Goal: Transaction & Acquisition: Purchase product/service

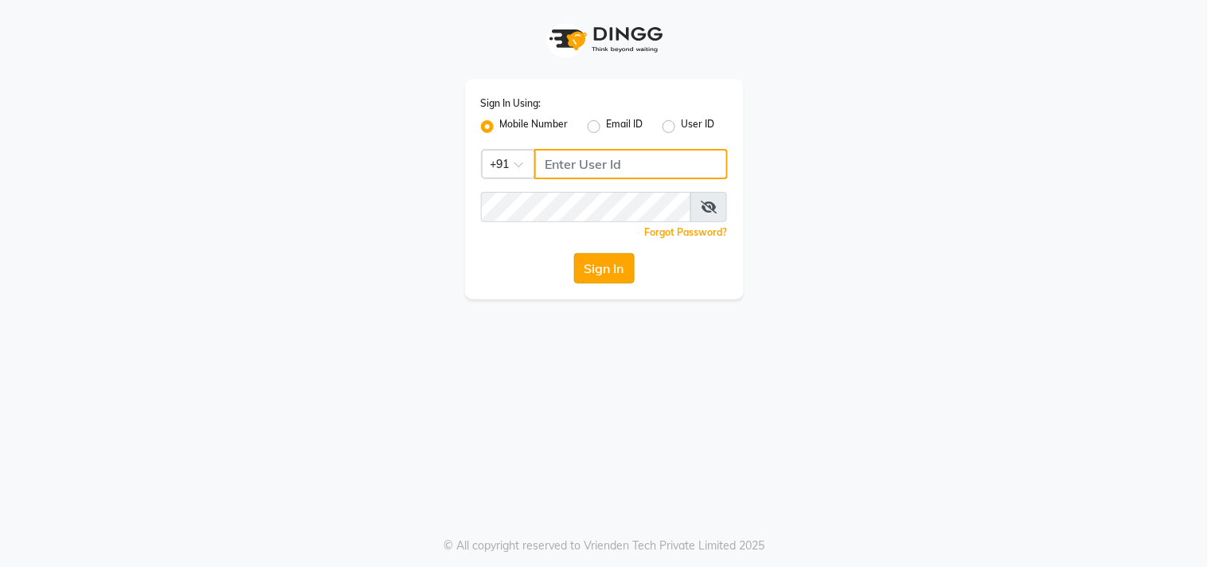
type input "9209992788"
click at [608, 269] on button "Sign In" at bounding box center [604, 268] width 61 height 30
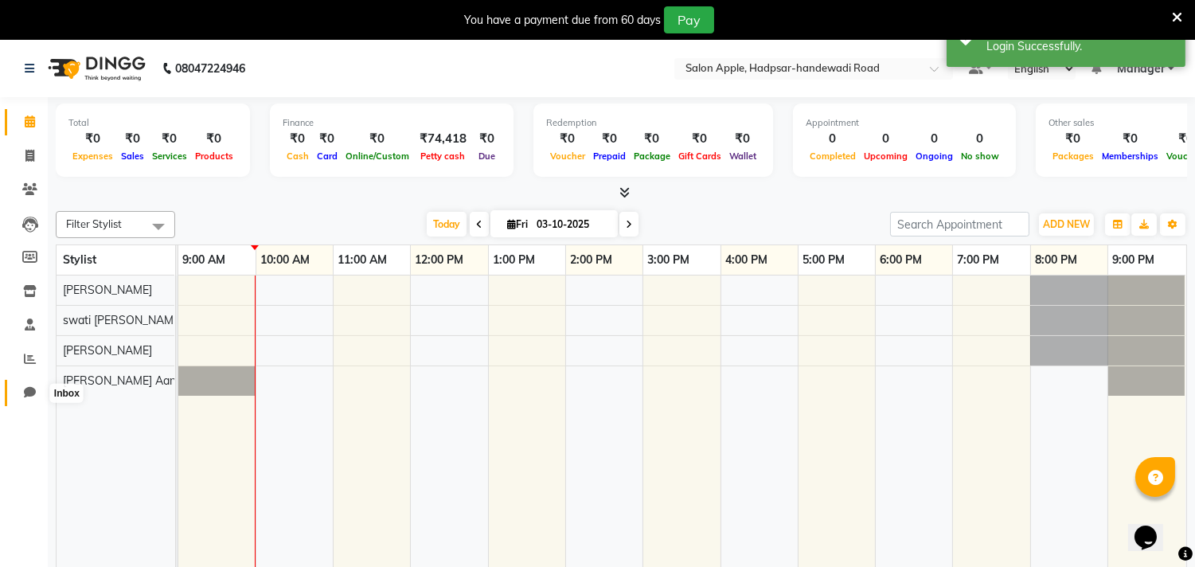
click at [19, 387] on span at bounding box center [30, 393] width 28 height 18
select select "100"
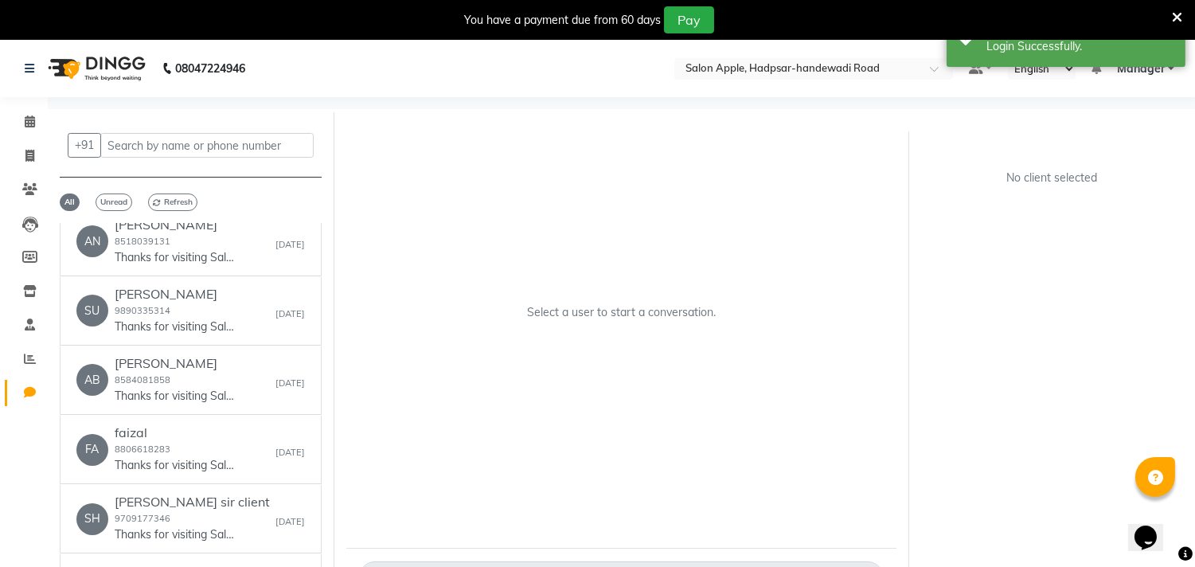
scroll to position [796, 0]
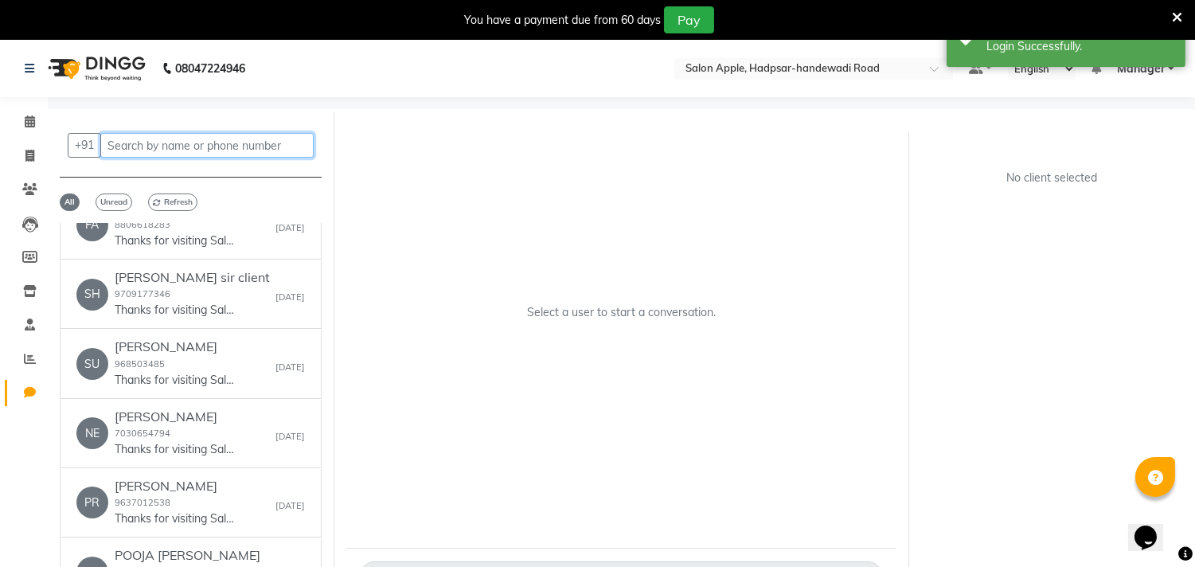
click at [205, 142] on input "text" at bounding box center [206, 145] width 213 height 25
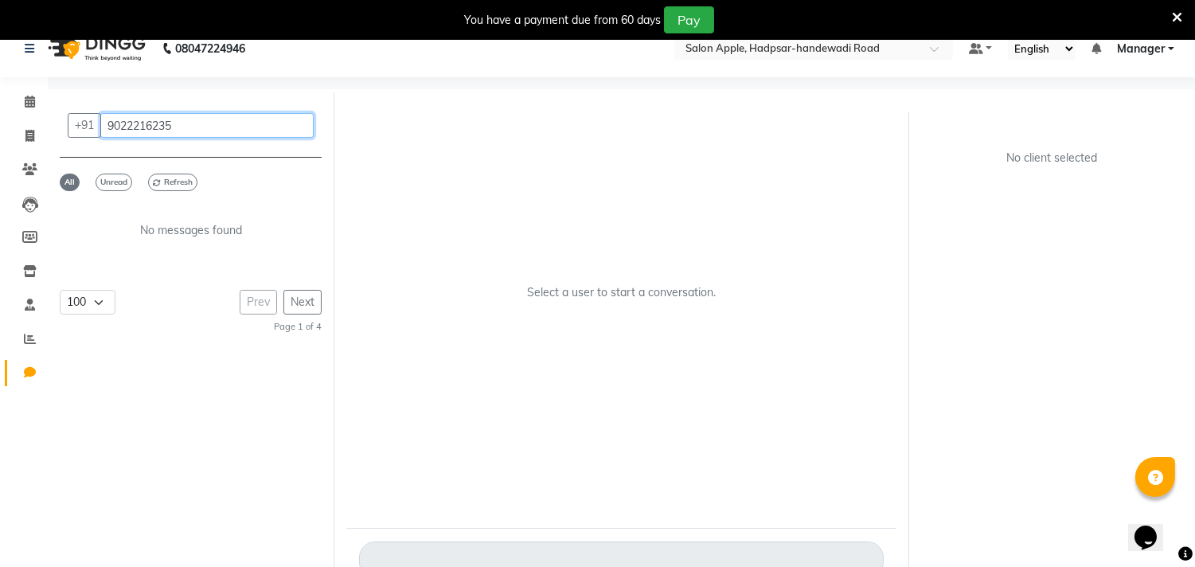
scroll to position [51, 0]
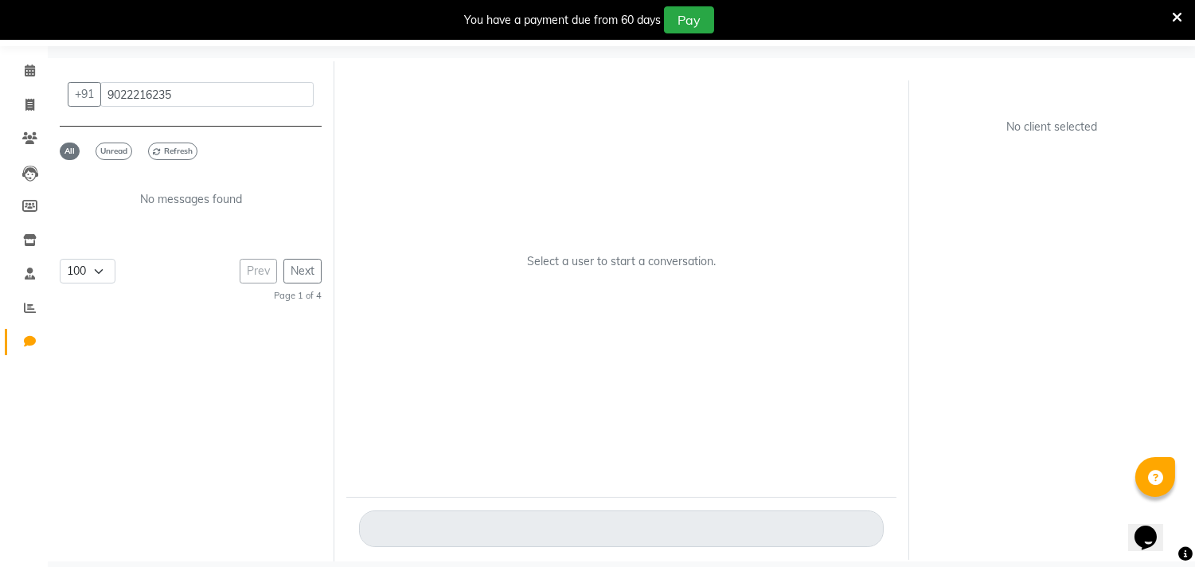
click at [401, 258] on div "Select a user to start a conversation." at bounding box center [621, 268] width 550 height 407
click at [183, 96] on input "9022216235" at bounding box center [206, 94] width 213 height 25
type input "9"
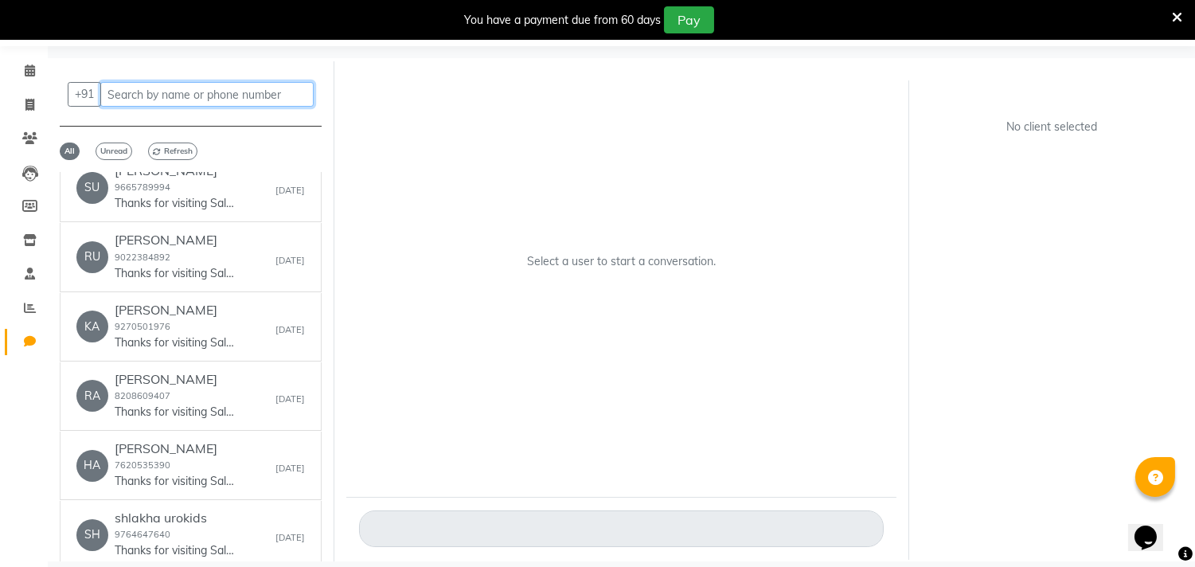
scroll to position [177, 0]
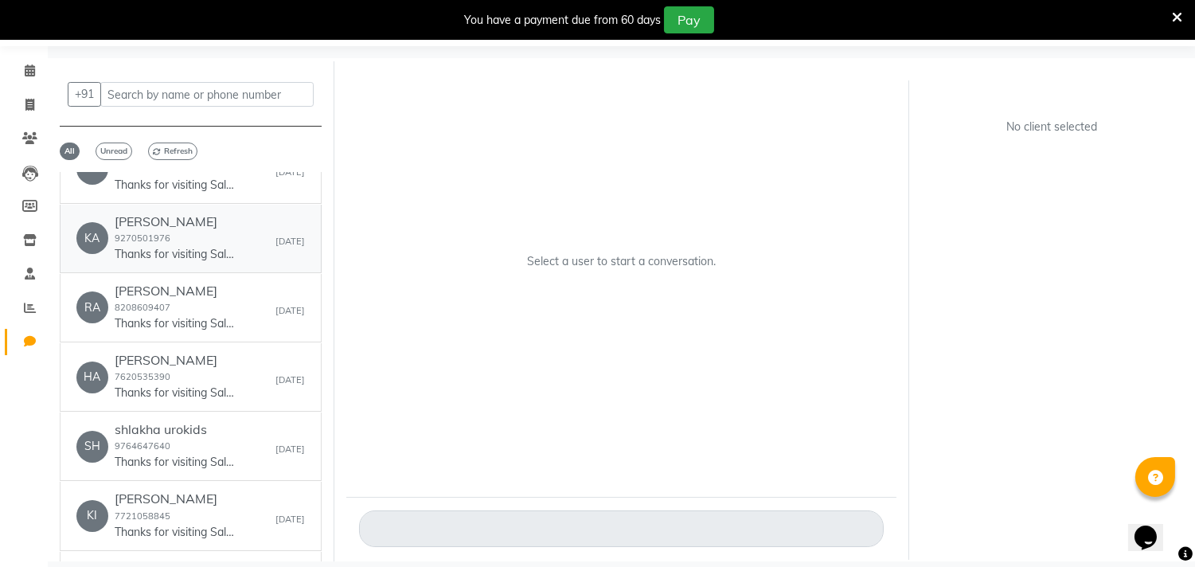
click at [190, 233] on div "[PERSON_NAME] 9270501976 Thanks for visiting Salon Apple, hadpsar-[GEOGRAPHIC_D…" at bounding box center [174, 238] width 119 height 49
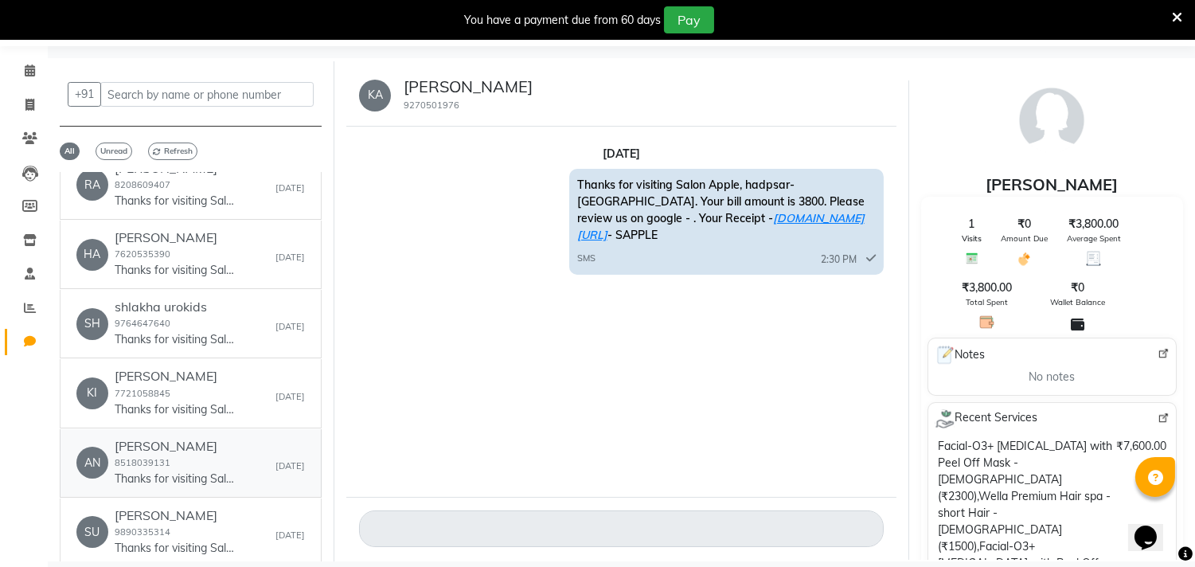
scroll to position [354, 0]
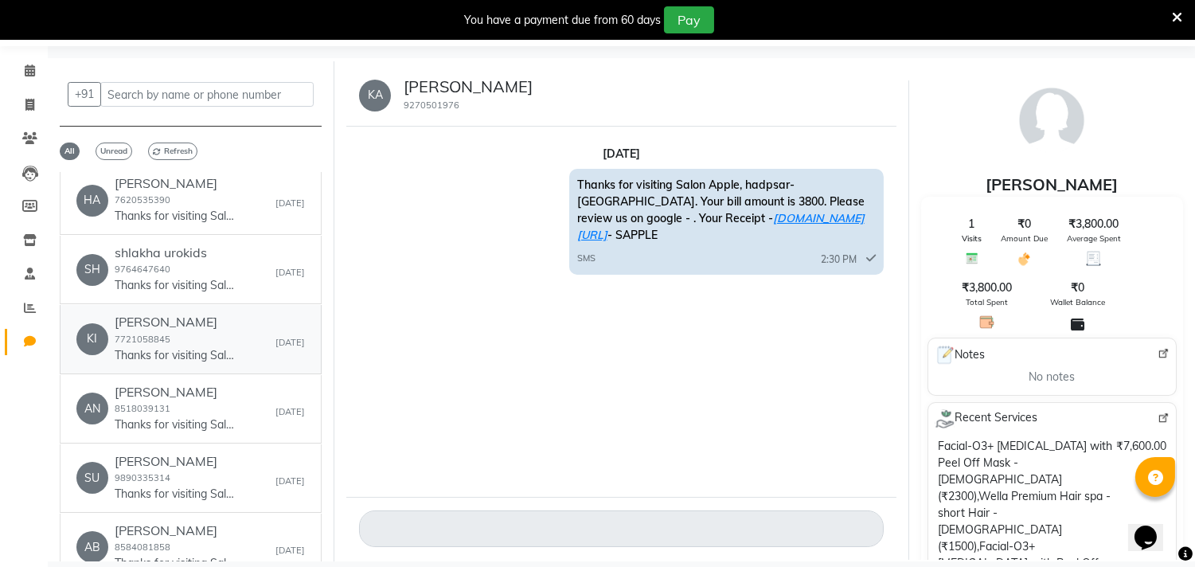
click at [173, 347] on p "Thanks for visiting Salon Apple, hadpsar-[GEOGRAPHIC_DATA]. Your bill amount is…" at bounding box center [174, 355] width 119 height 17
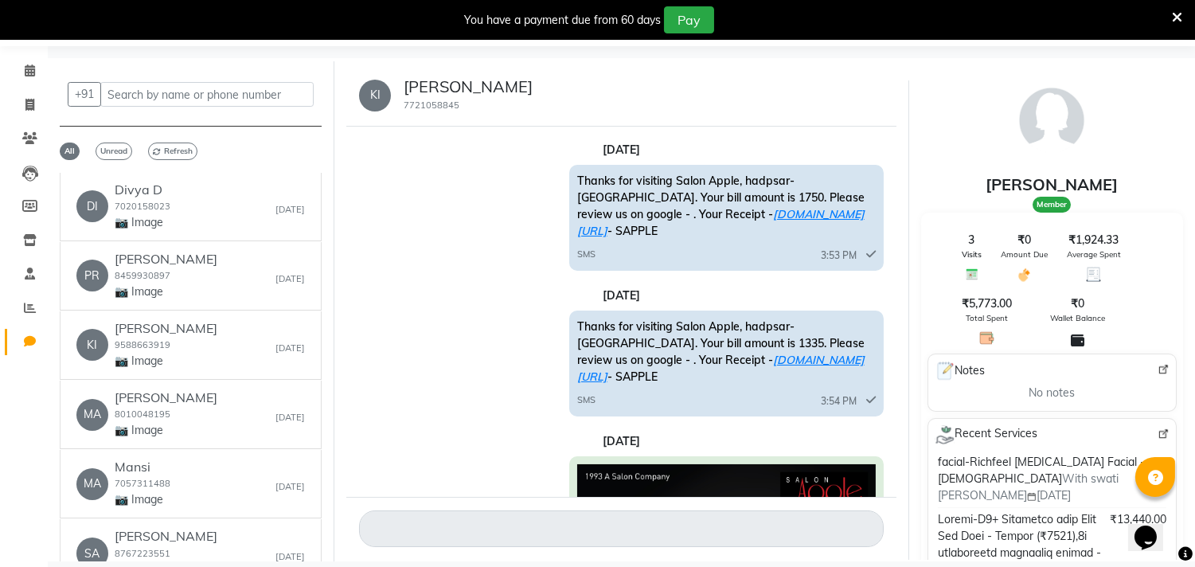
scroll to position [0, 0]
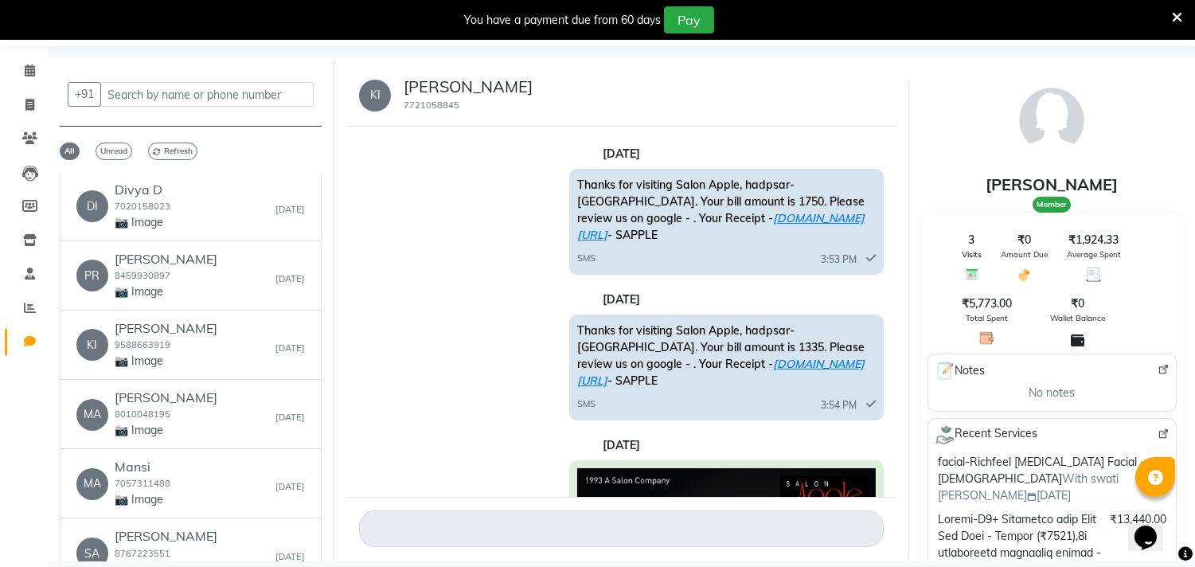
click at [1182, 11] on icon at bounding box center [1177, 17] width 10 height 14
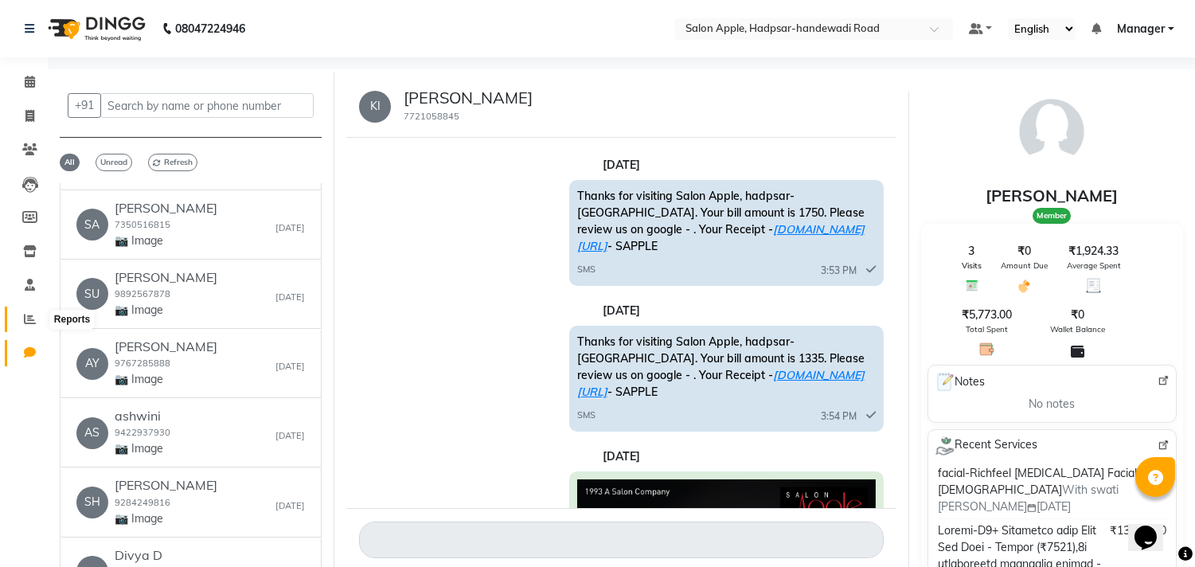
click at [29, 311] on span at bounding box center [30, 320] width 28 height 18
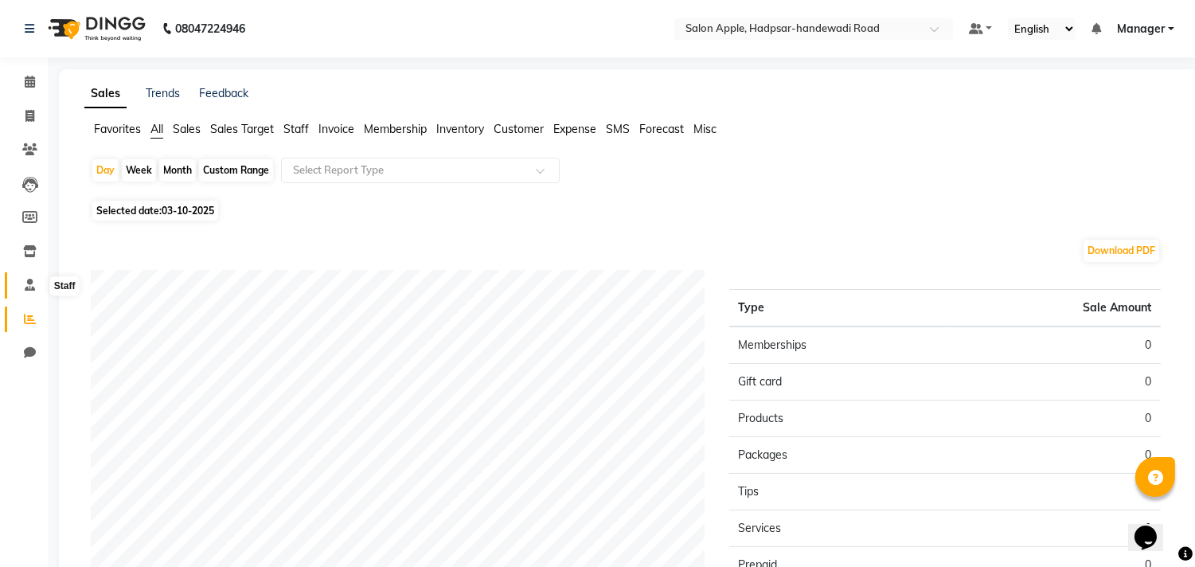
click at [22, 282] on span at bounding box center [30, 285] width 28 height 18
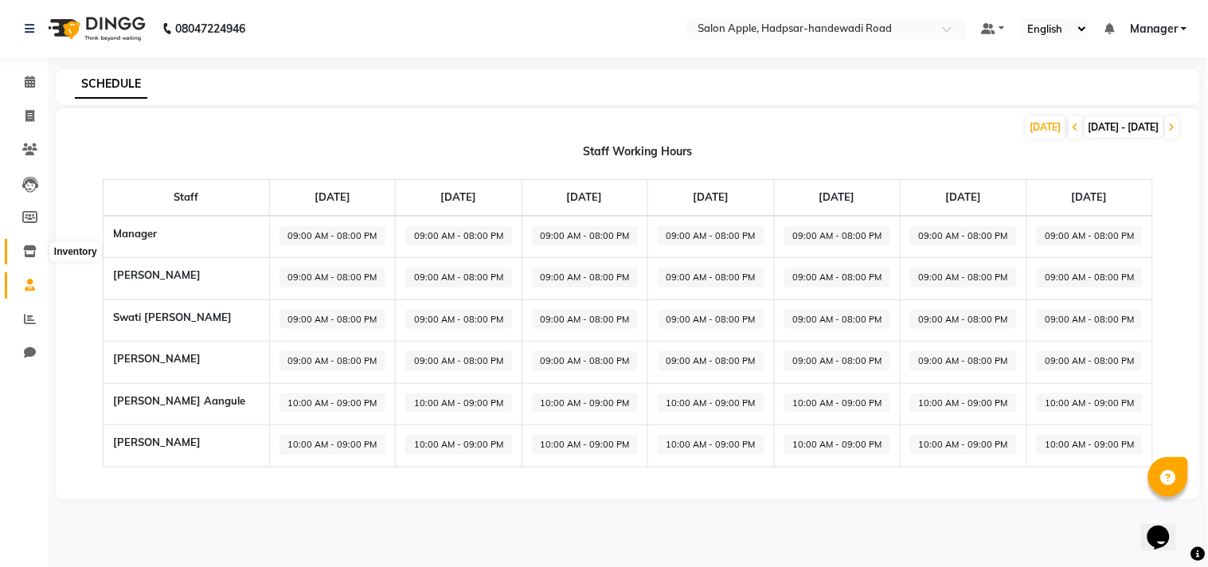
click at [25, 245] on icon at bounding box center [30, 251] width 14 height 12
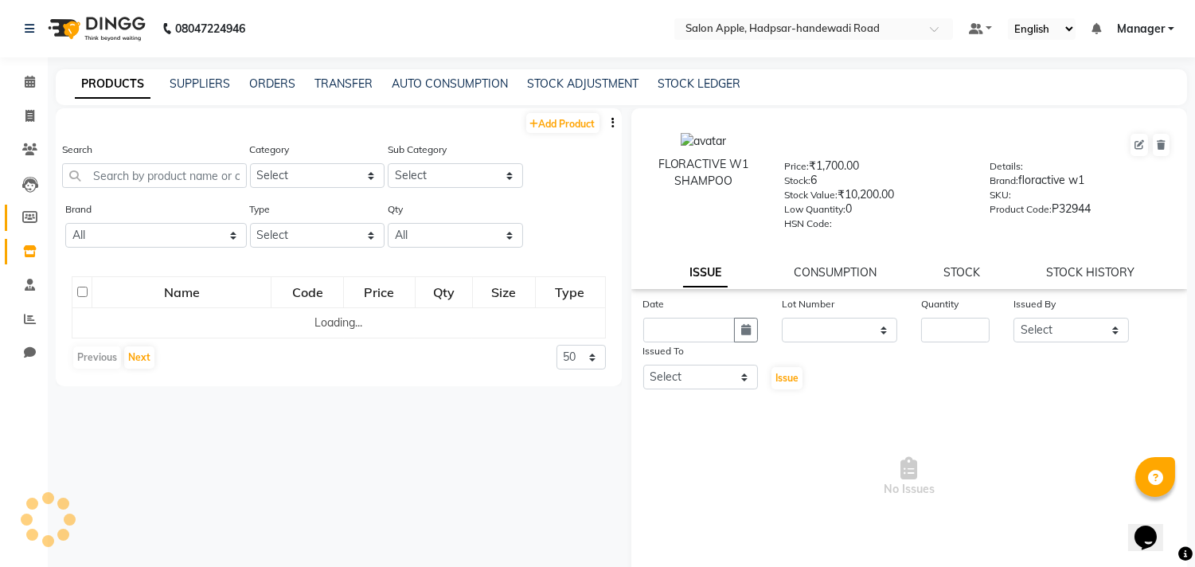
select select
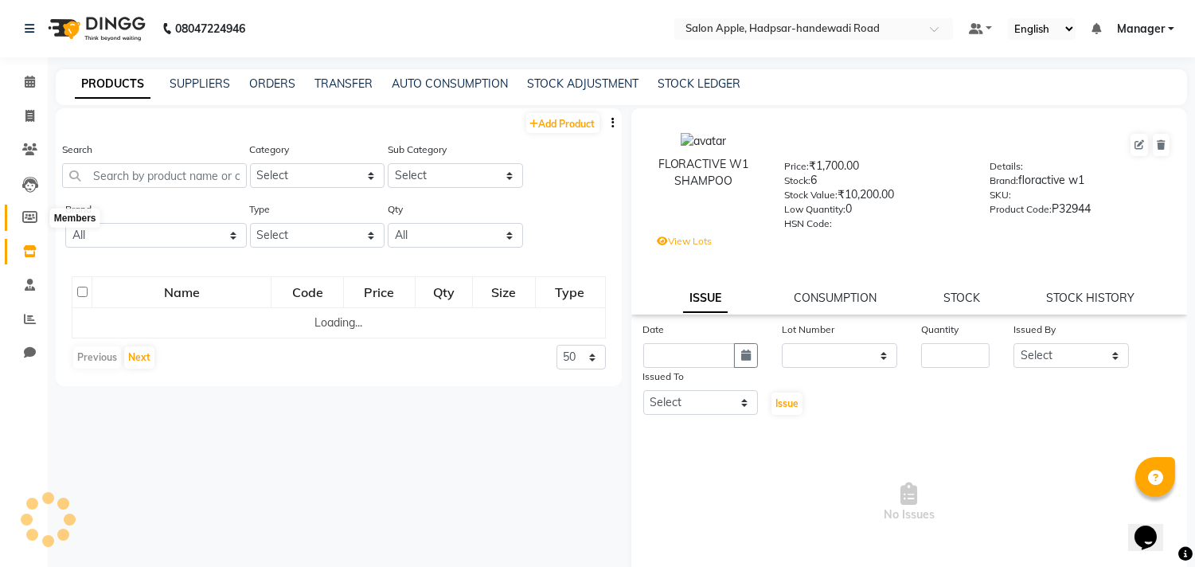
click at [19, 213] on span at bounding box center [30, 218] width 28 height 18
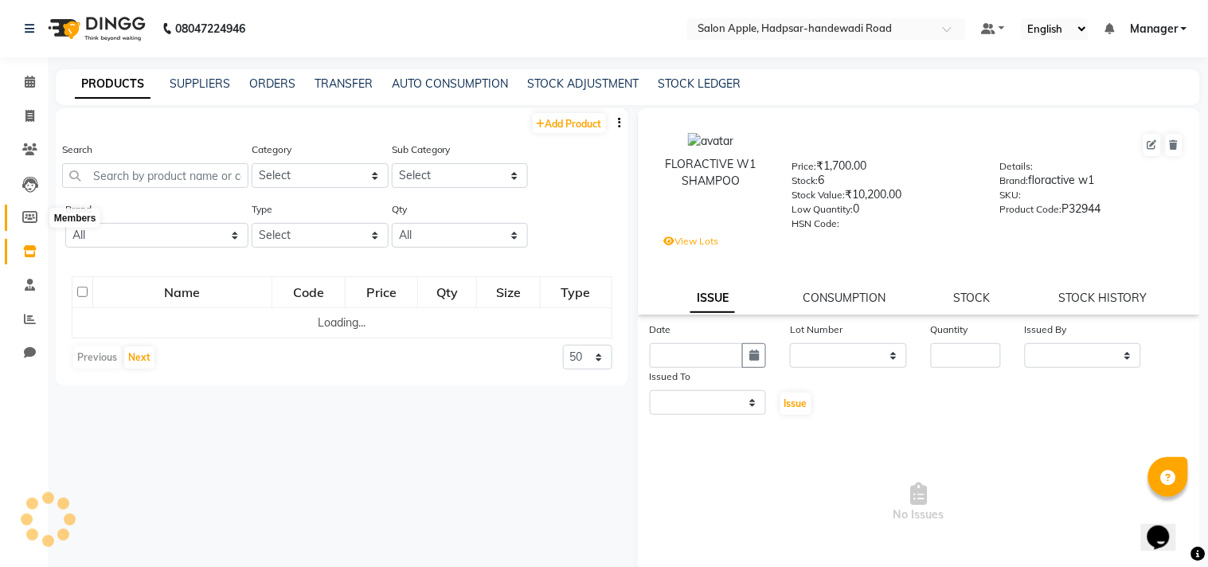
select select
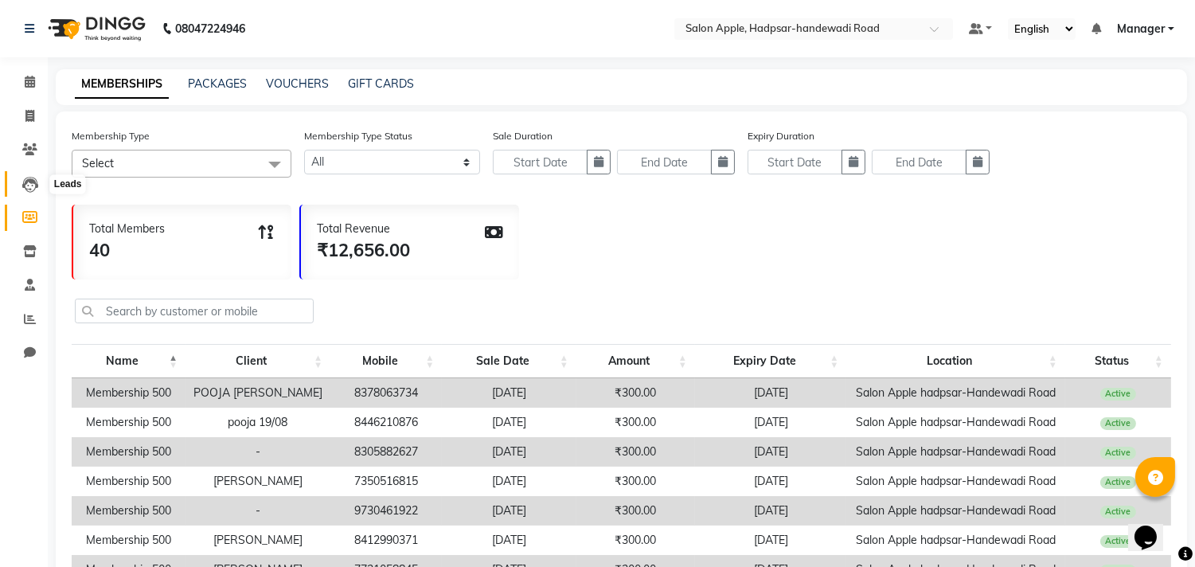
click at [22, 175] on span at bounding box center [30, 184] width 28 height 18
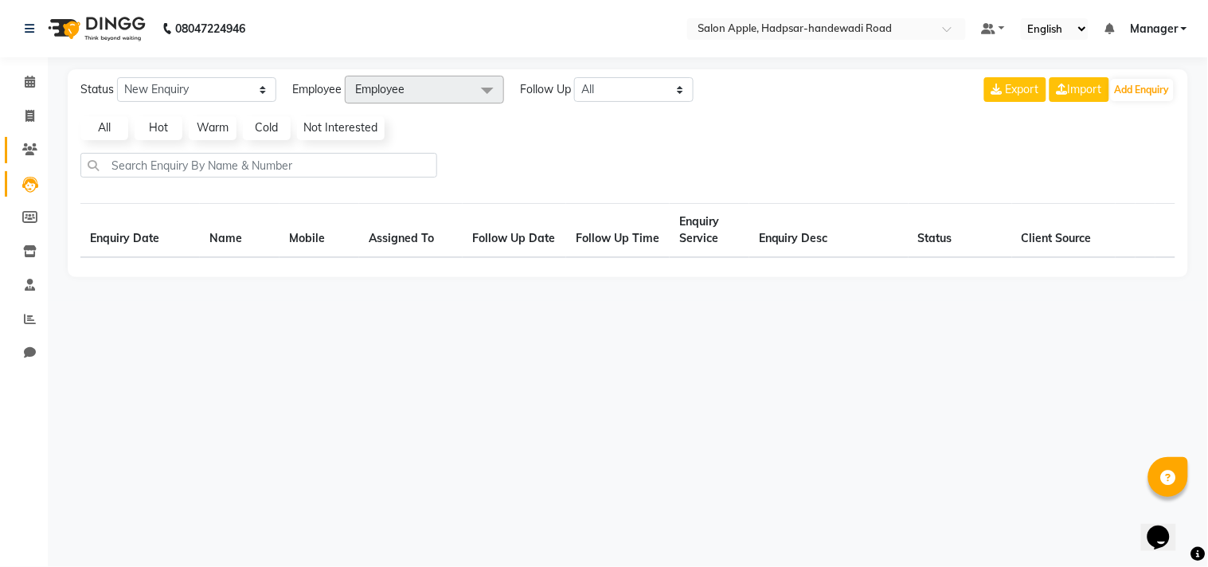
select select "10"
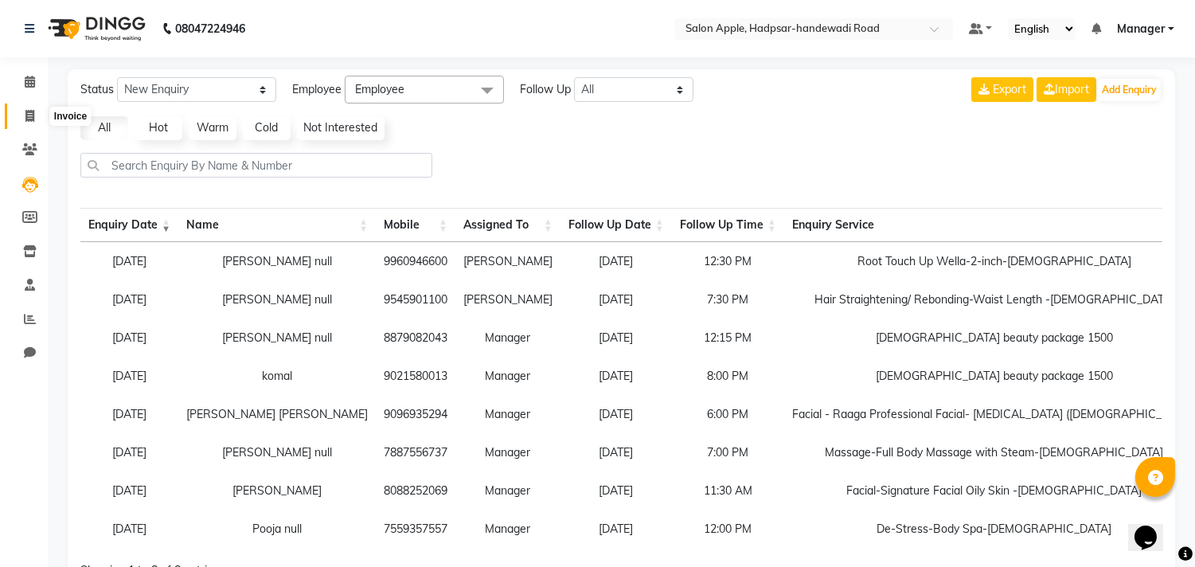
click at [25, 110] on icon at bounding box center [29, 116] width 9 height 12
select select "7195"
select select "service"
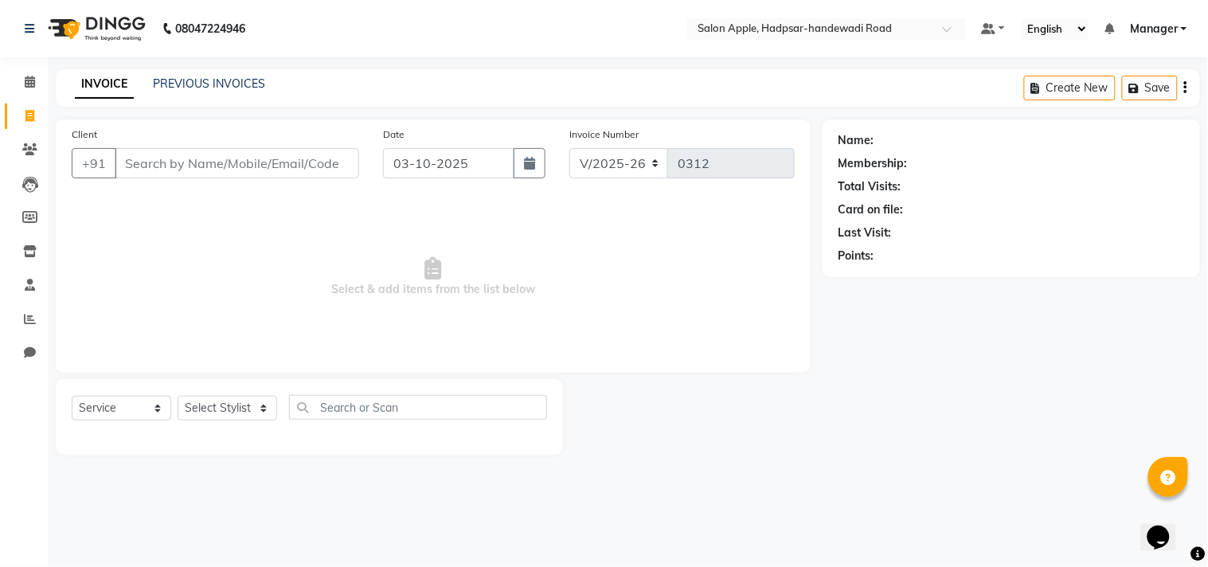
select select "62815"
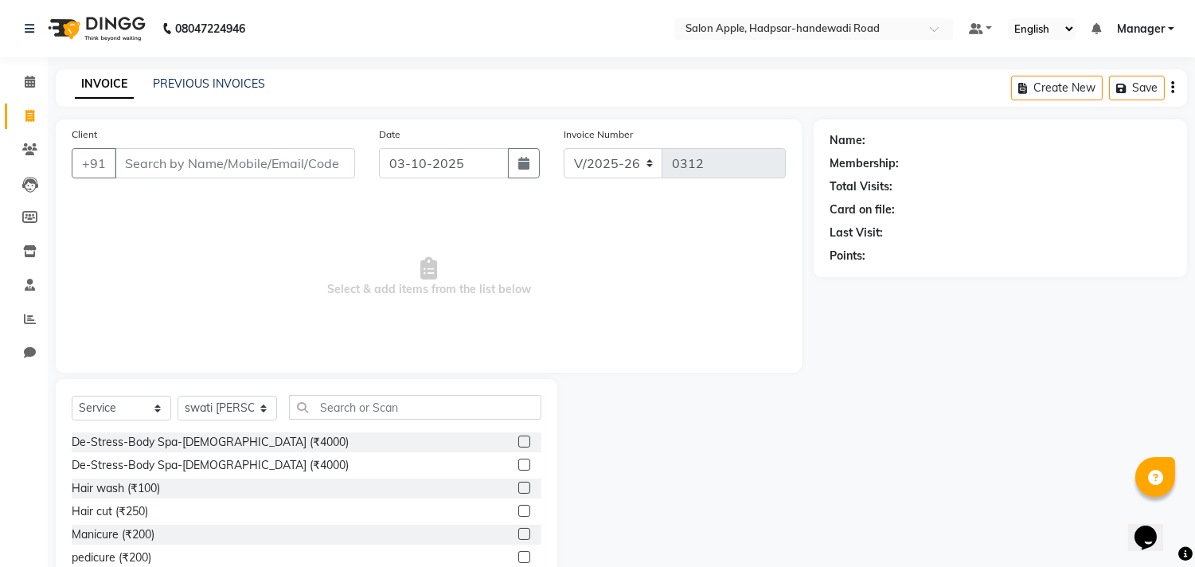
click at [180, 157] on input "Client" at bounding box center [235, 163] width 241 height 30
type input "9623949212"
click at [315, 155] on span "Add Client" at bounding box center [314, 163] width 63 height 16
select select "22"
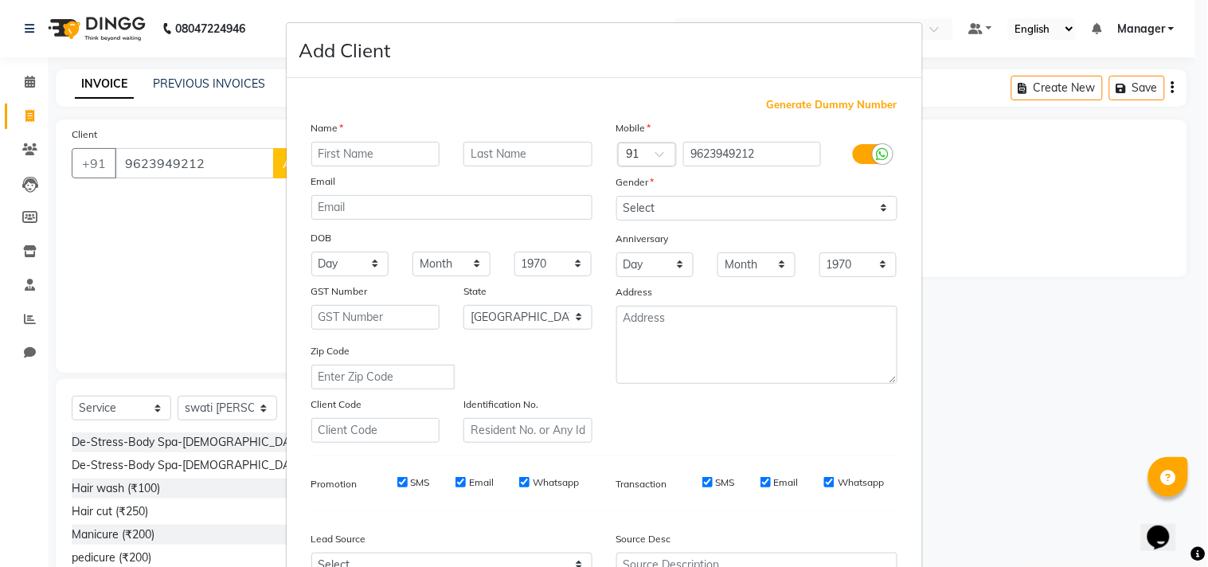
click at [240, 157] on ngb-modal-window "Add Client Generate Dummy Number Name Email DOB Day 01 02 03 04 05 06 07 08 09 …" at bounding box center [604, 283] width 1208 height 567
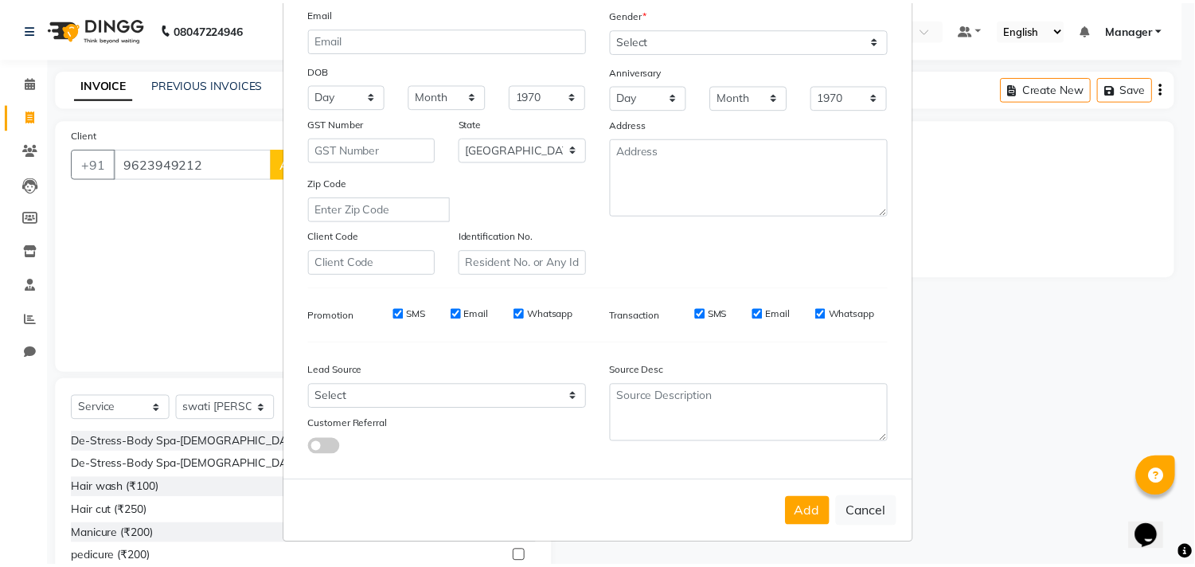
scroll to position [169, 0]
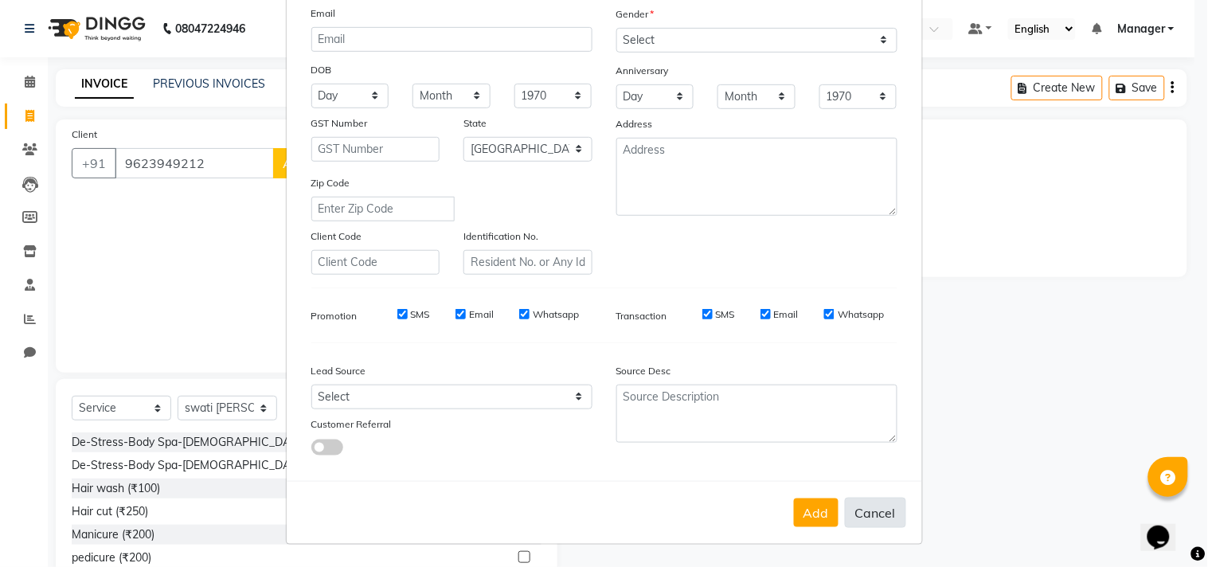
click at [854, 510] on button "Cancel" at bounding box center [875, 513] width 61 height 30
select select
select select "null"
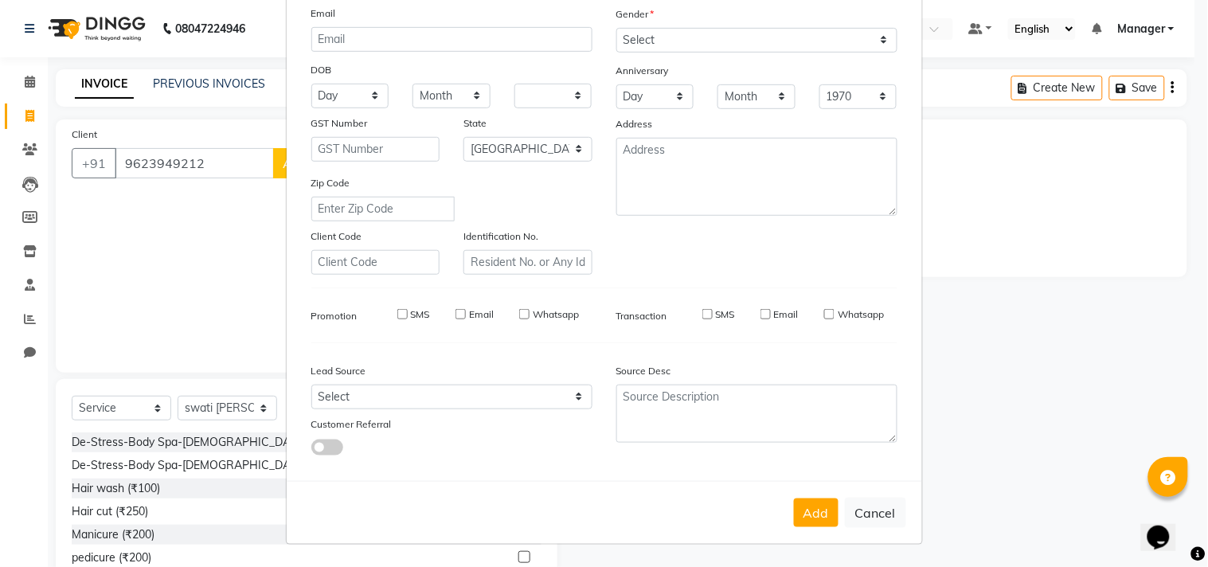
select select
checkbox input "false"
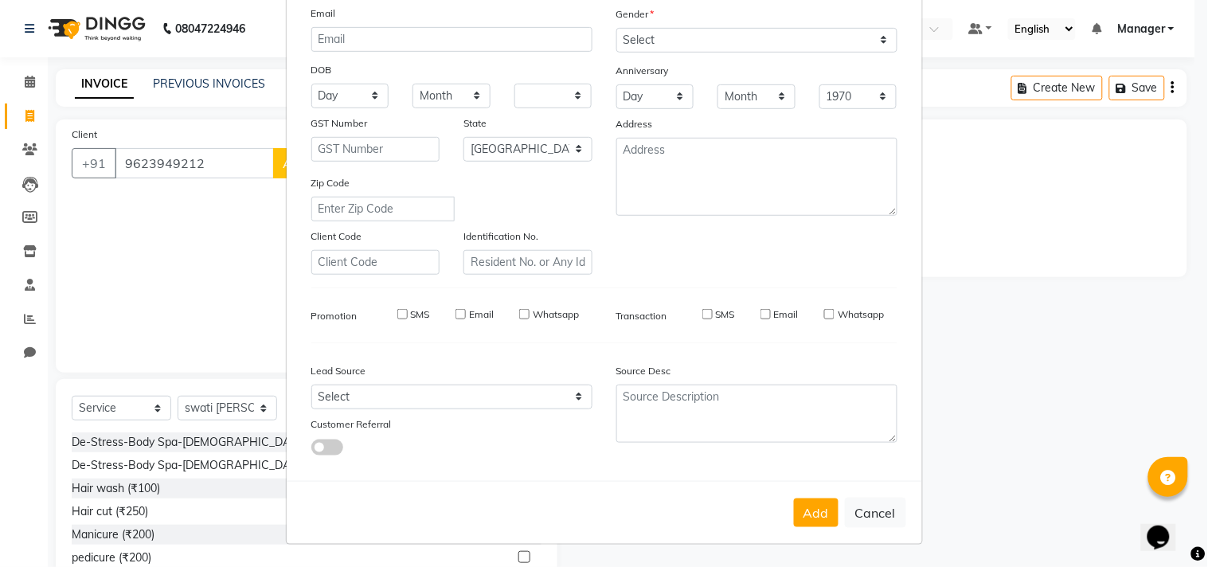
checkbox input "false"
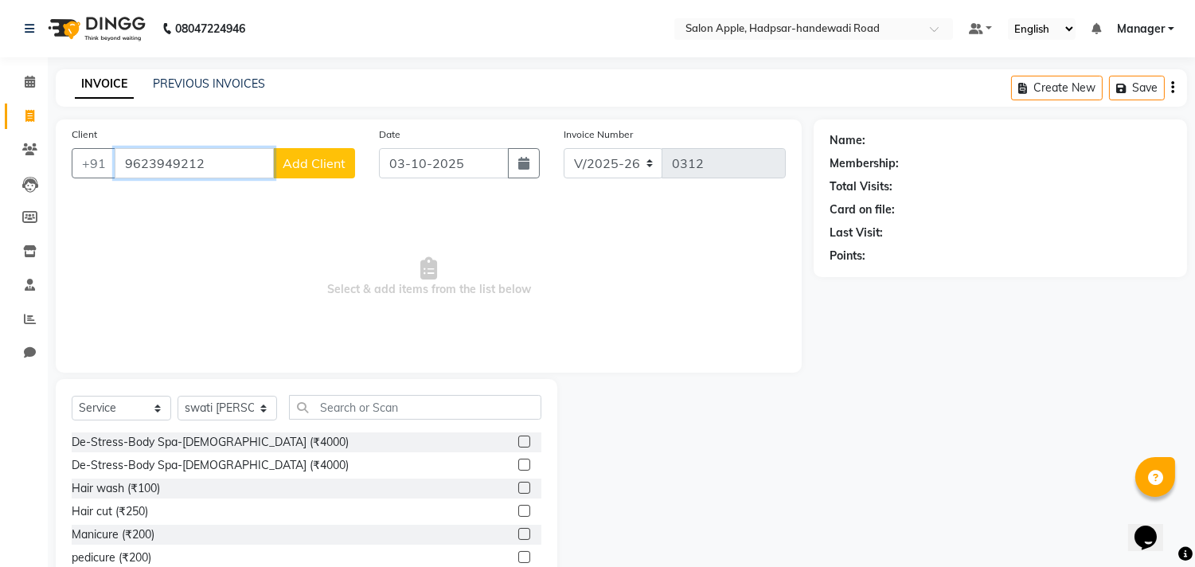
click at [229, 159] on input "9623949212" at bounding box center [194, 163] width 159 height 30
type input "9"
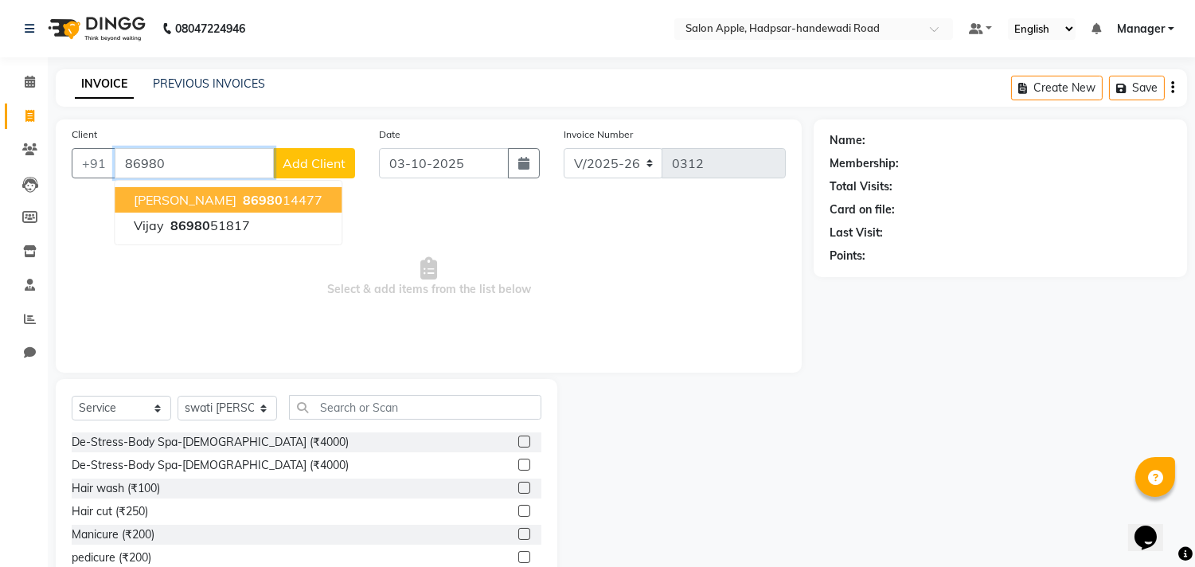
click at [267, 201] on ngb-highlight "86980 14477" at bounding box center [281, 200] width 83 height 16
type input "8698014477"
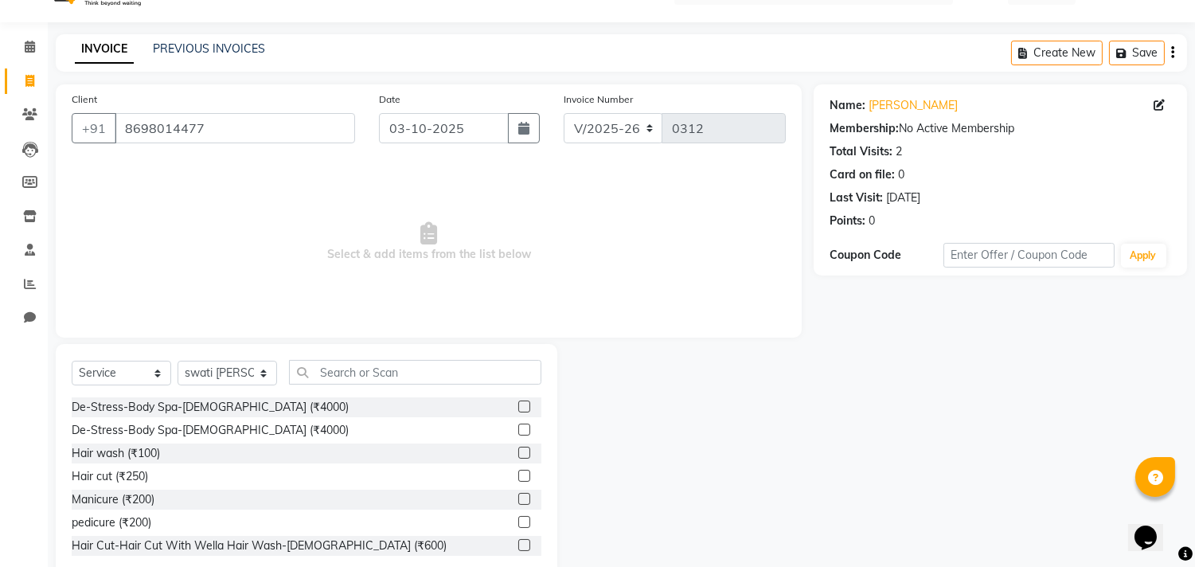
scroll to position [70, 0]
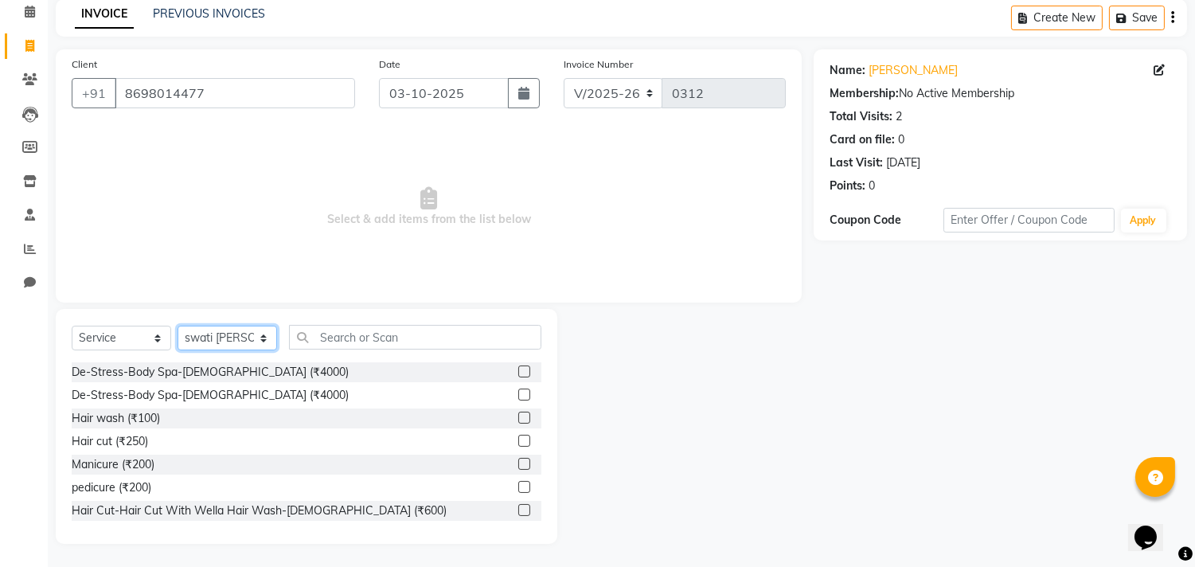
click at [269, 340] on select "Select Stylist [PERSON_NAME] Manager radha [PERSON_NAME] [PERSON_NAME] swati [P…" at bounding box center [228, 338] width 100 height 25
select select "62814"
click at [178, 326] on select "Select Stylist [PERSON_NAME] Manager radha [PERSON_NAME] [PERSON_NAME] swati [P…" at bounding box center [228, 338] width 100 height 25
click at [365, 332] on input "text" at bounding box center [415, 337] width 252 height 25
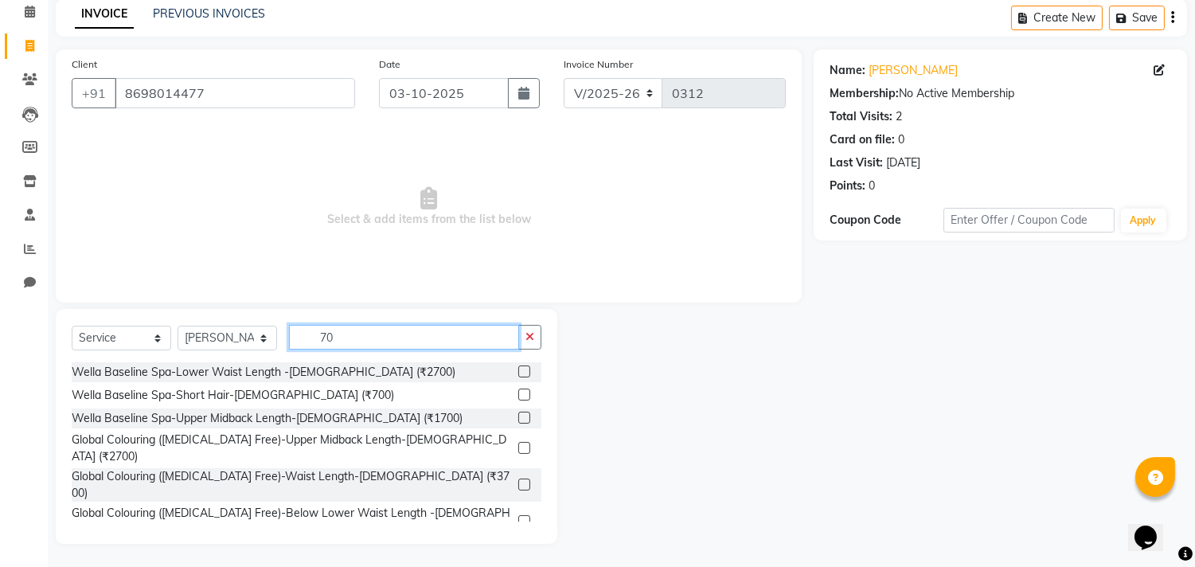
click at [361, 340] on input "70" at bounding box center [404, 337] width 230 height 25
type input "7"
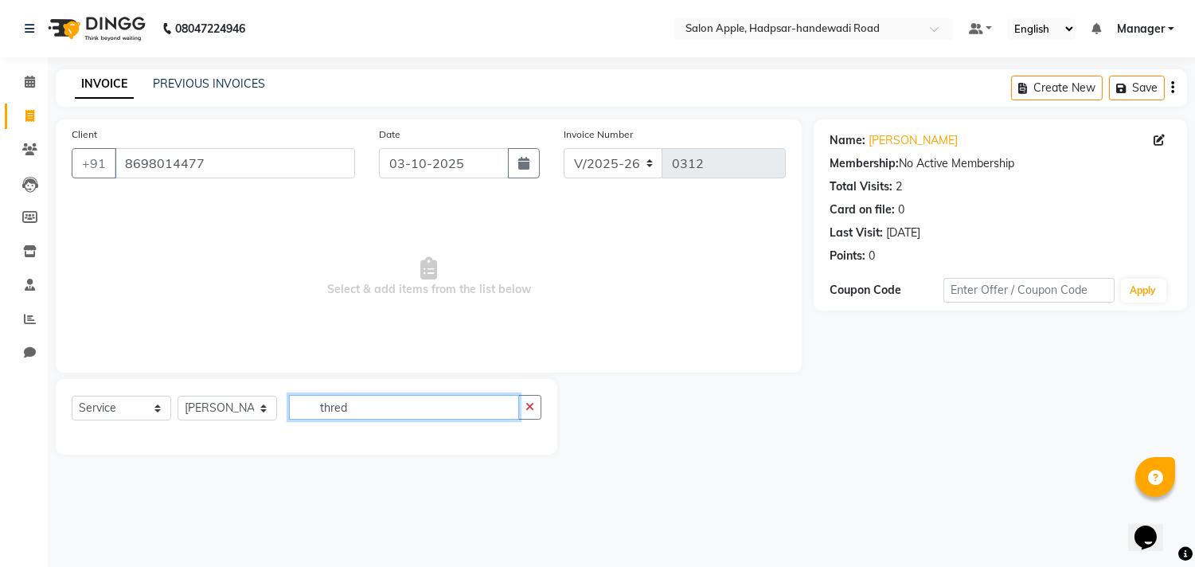
scroll to position [0, 0]
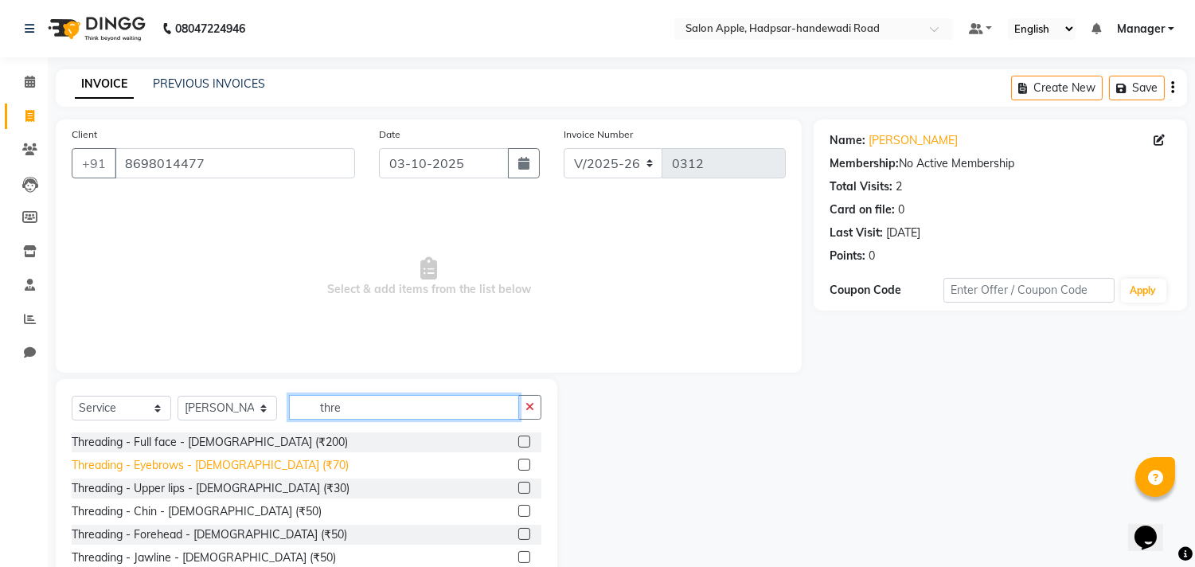
type input "thre"
click at [233, 462] on div "Threading - Eyebrows - [DEMOGRAPHIC_DATA] (₹70)" at bounding box center [210, 465] width 277 height 17
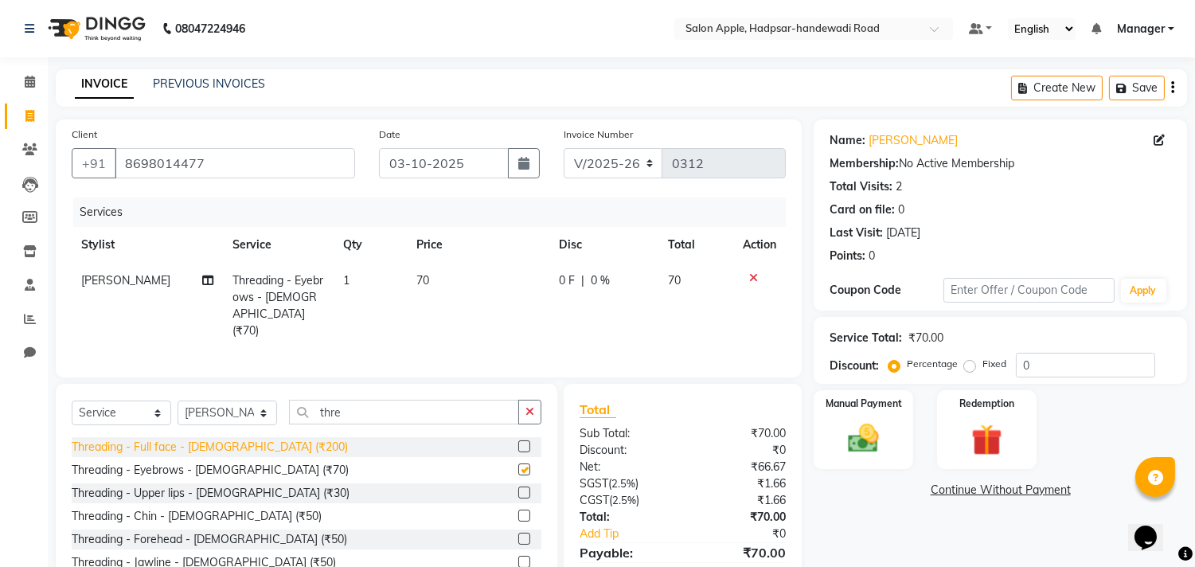
checkbox input "false"
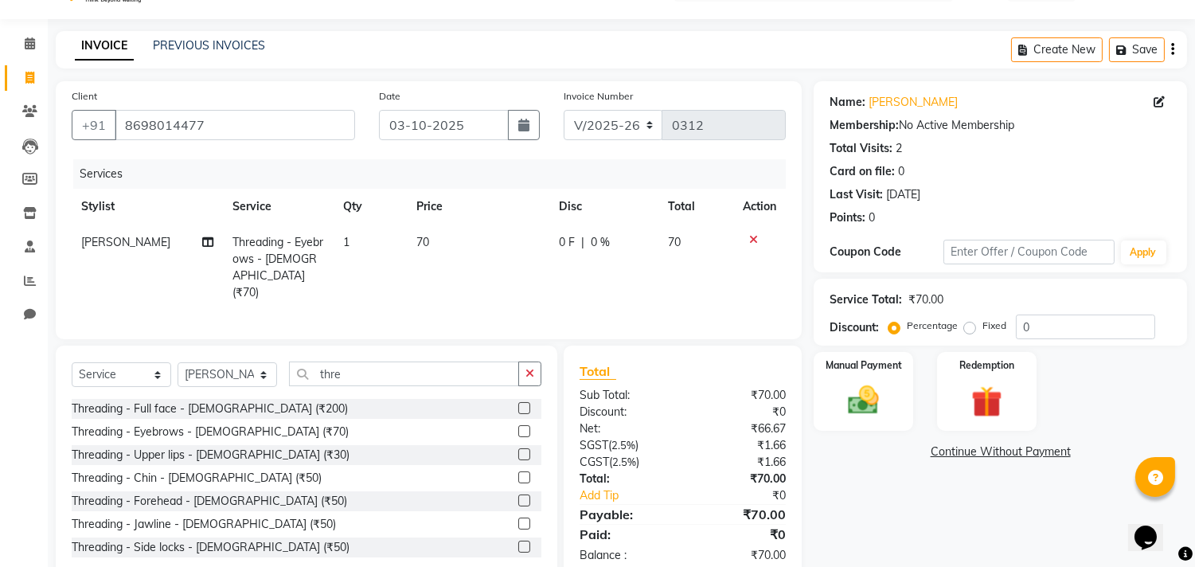
scroll to position [72, 0]
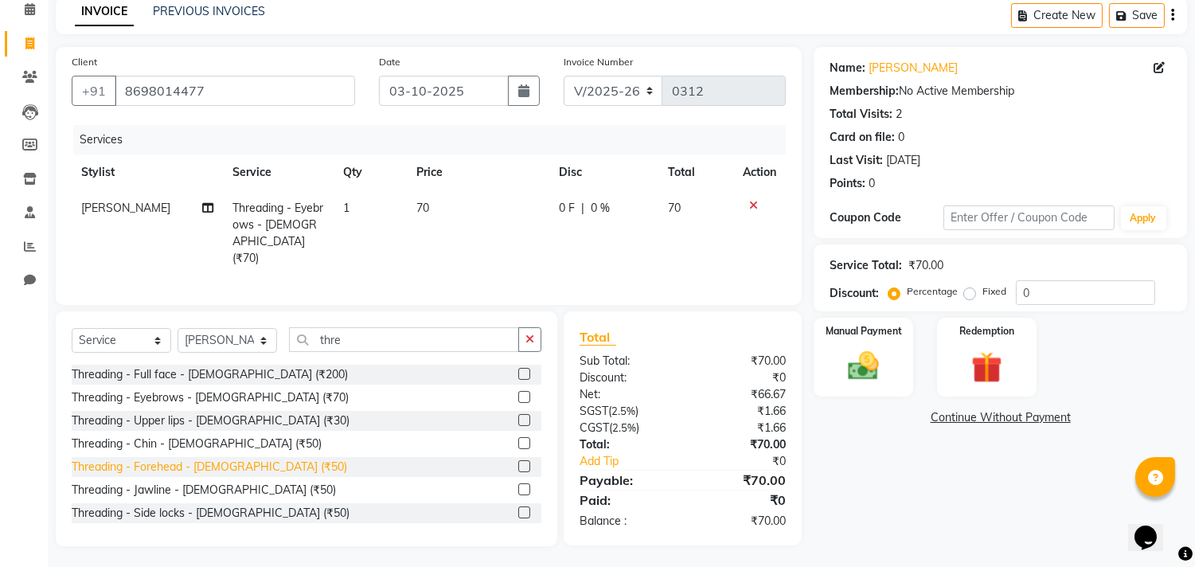
click at [233, 464] on div "Threading - Forehead - [DEMOGRAPHIC_DATA] (₹50)" at bounding box center [210, 467] width 276 height 17
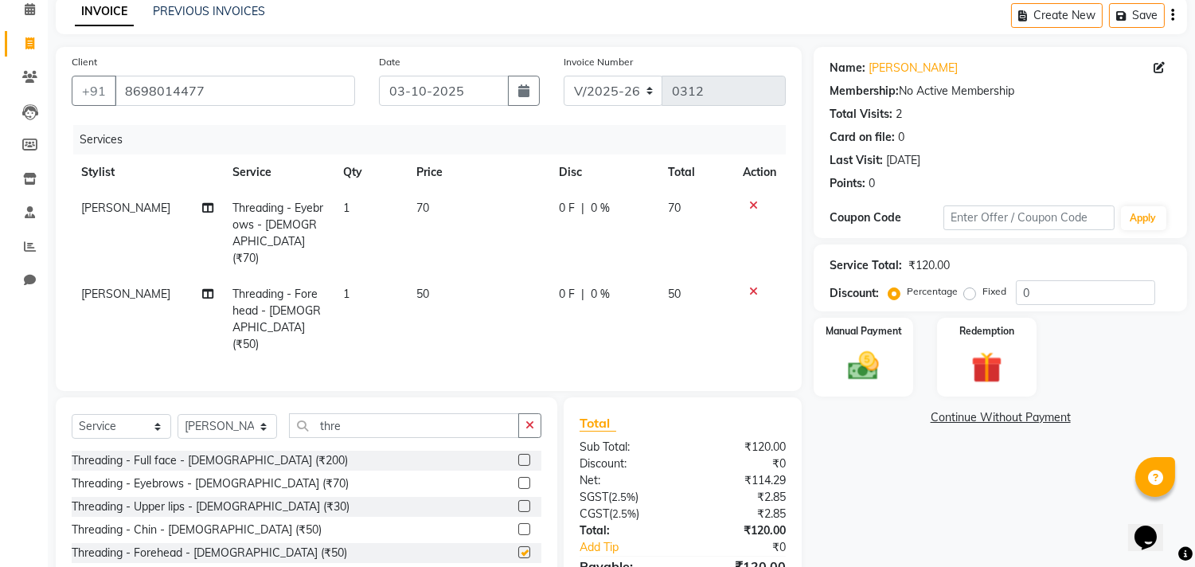
checkbox input "false"
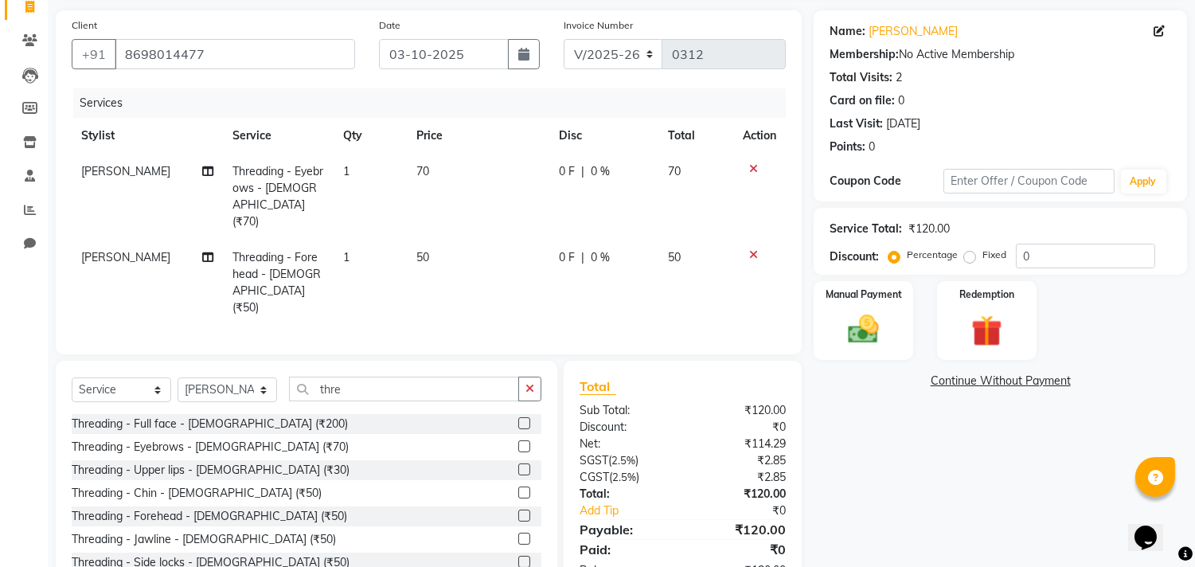
scroll to position [141, 0]
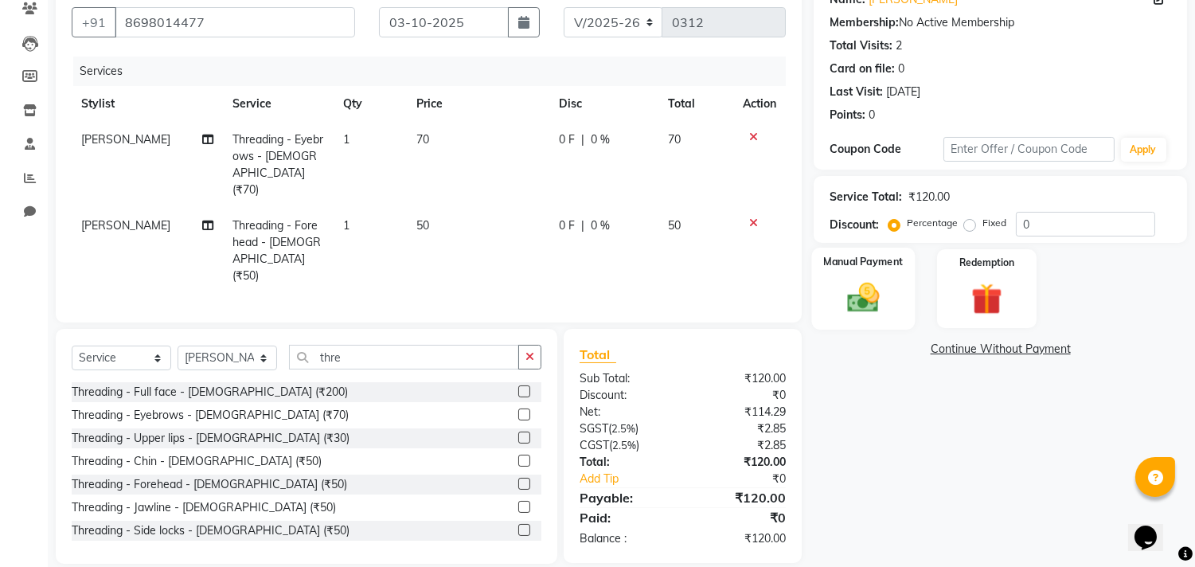
click at [878, 293] on img at bounding box center [864, 298] width 53 height 37
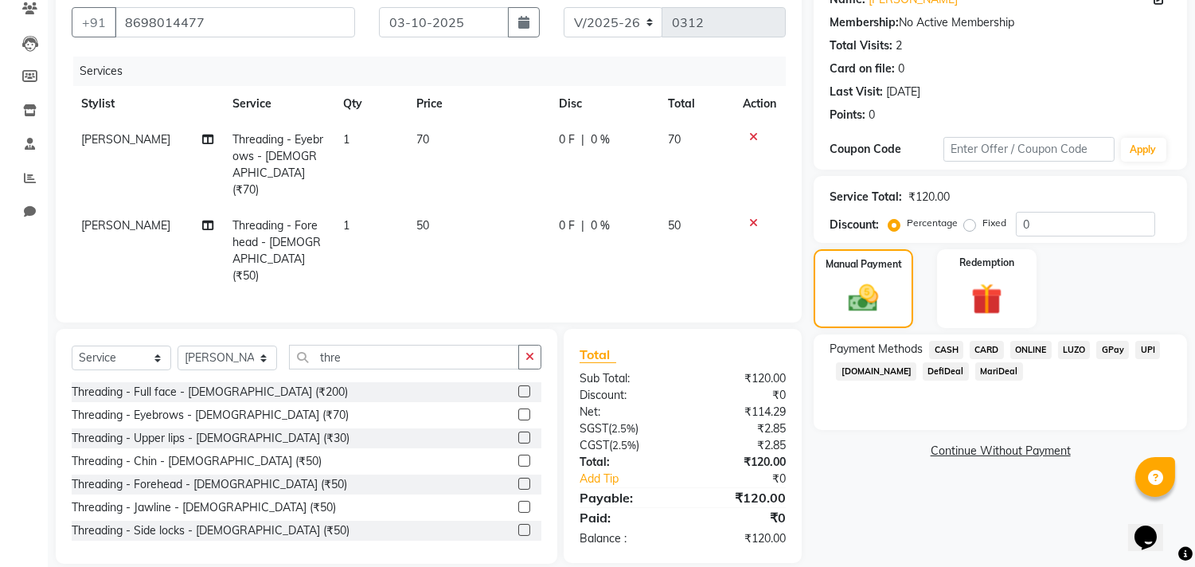
click at [1032, 342] on span "ONLINE" at bounding box center [1031, 350] width 41 height 18
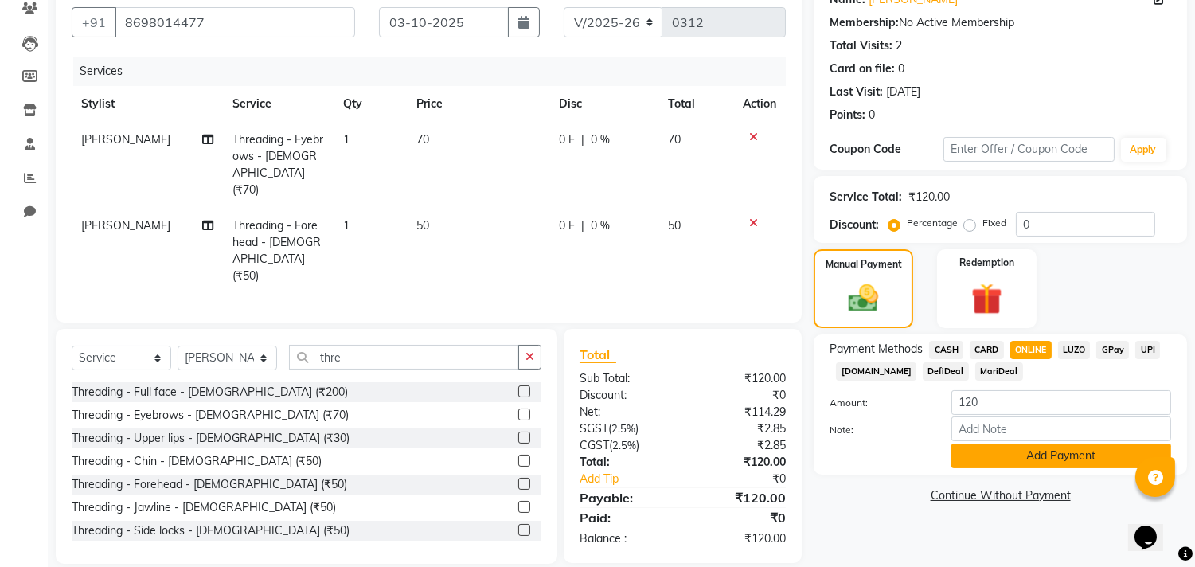
click at [997, 463] on button "Add Payment" at bounding box center [1062, 456] width 220 height 25
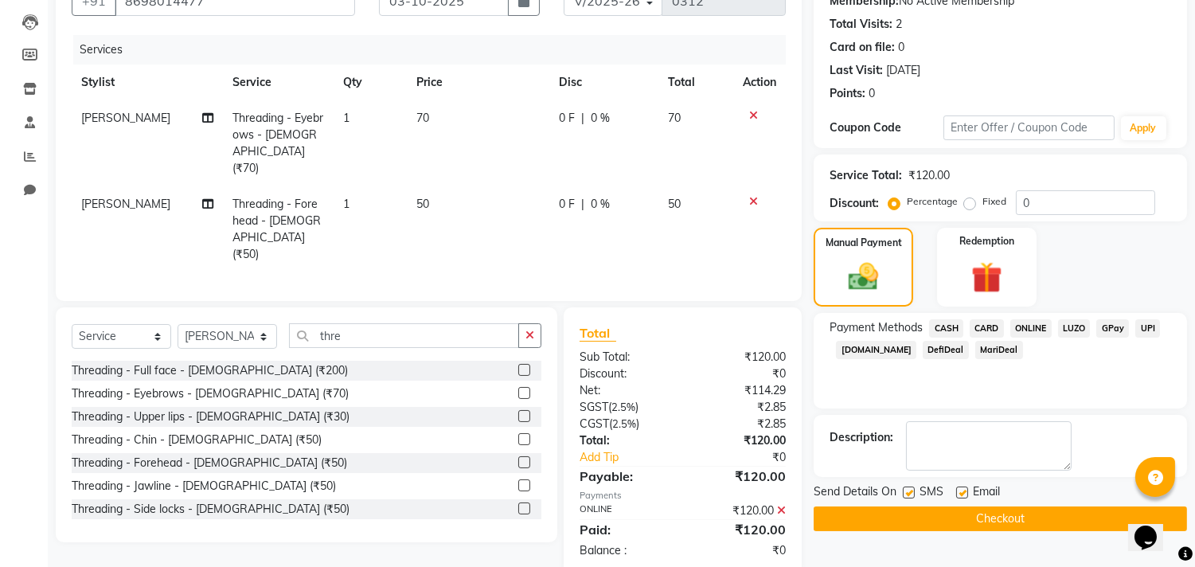
scroll to position [174, 0]
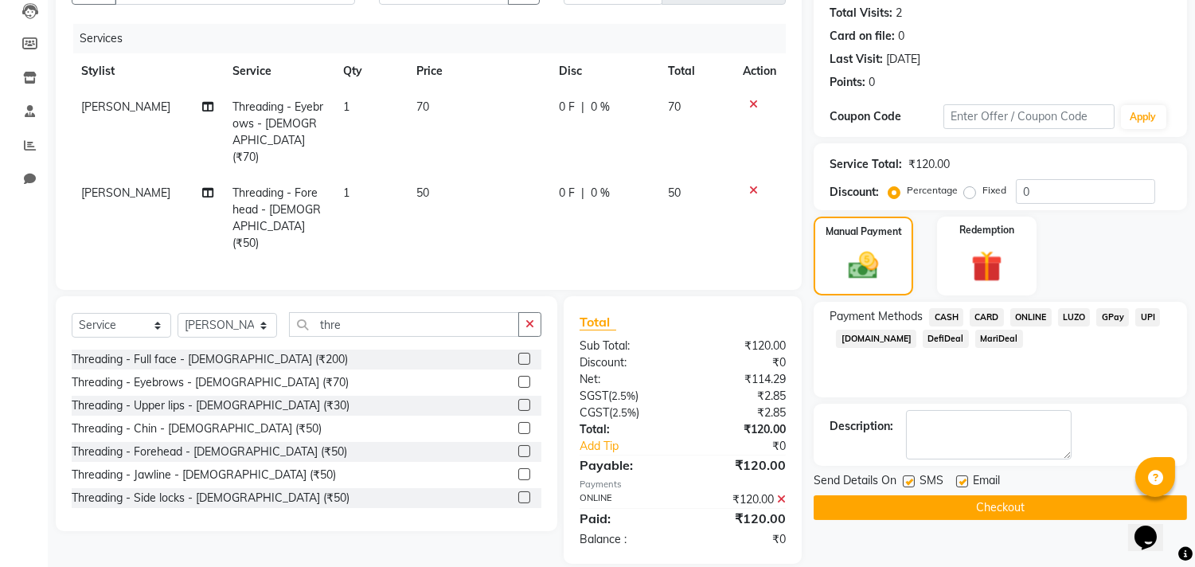
click at [1015, 507] on button "Checkout" at bounding box center [1000, 507] width 373 height 25
